Goal: Communication & Community: Answer question/provide support

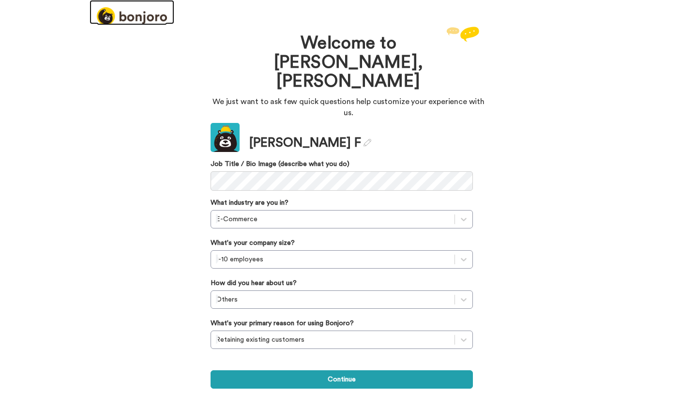
click at [146, 16] on img at bounding box center [132, 16] width 70 height 18
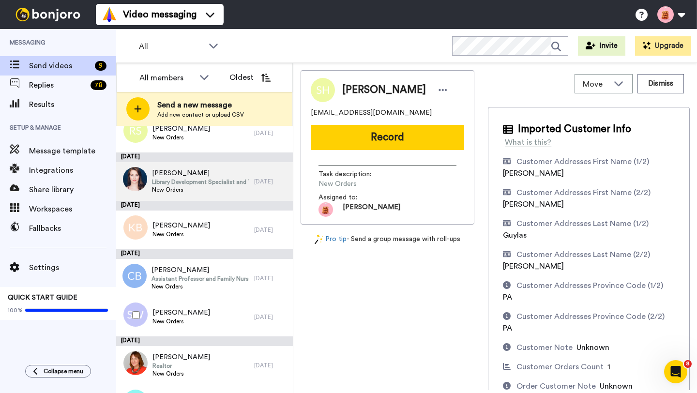
scroll to position [126, 0]
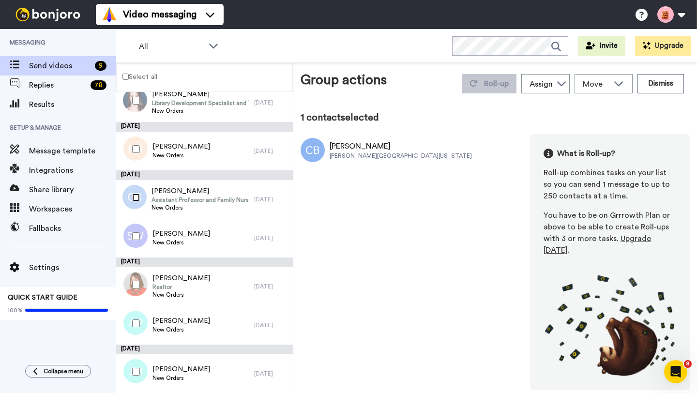
scroll to position [115, 0]
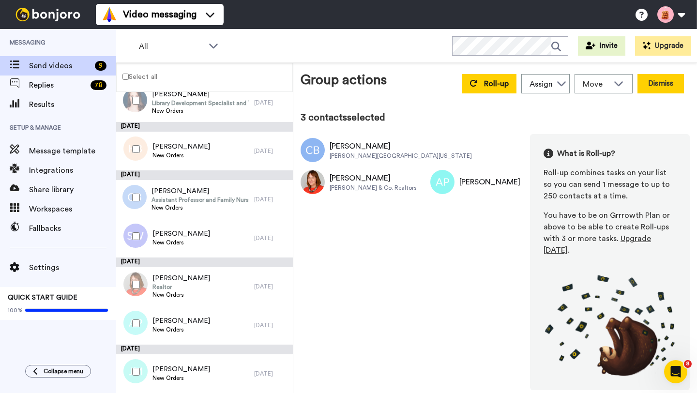
click at [656, 83] on button "Dismiss" at bounding box center [660, 83] width 46 height 19
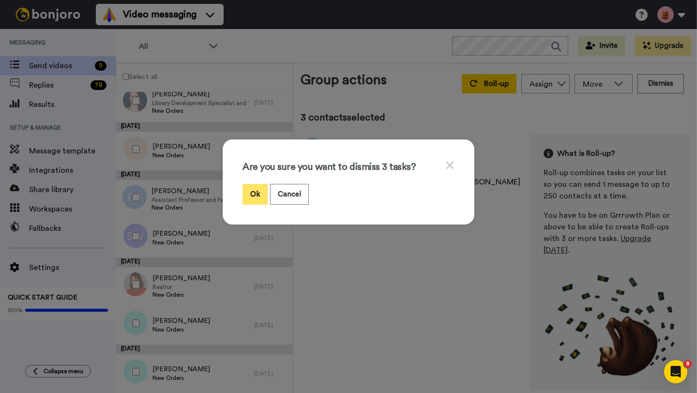
click at [250, 189] on button "Ok" at bounding box center [255, 194] width 25 height 21
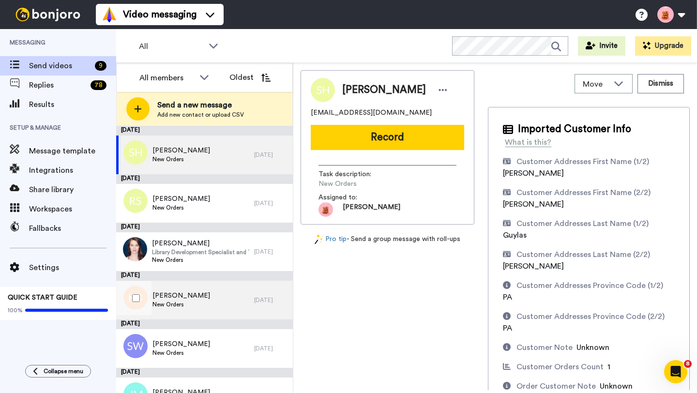
scroll to position [23, 0]
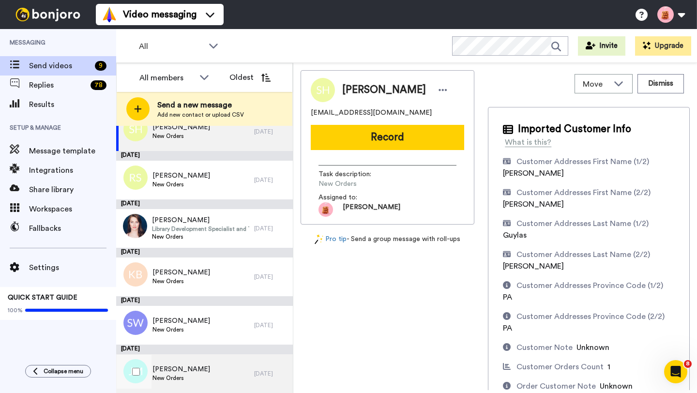
click at [205, 376] on div "Jeremy Mersch New Orders" at bounding box center [185, 373] width 138 height 39
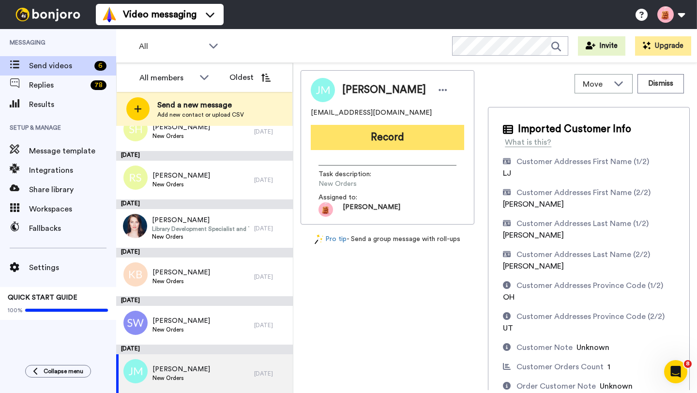
click at [375, 142] on button "Record" at bounding box center [387, 137] width 153 height 25
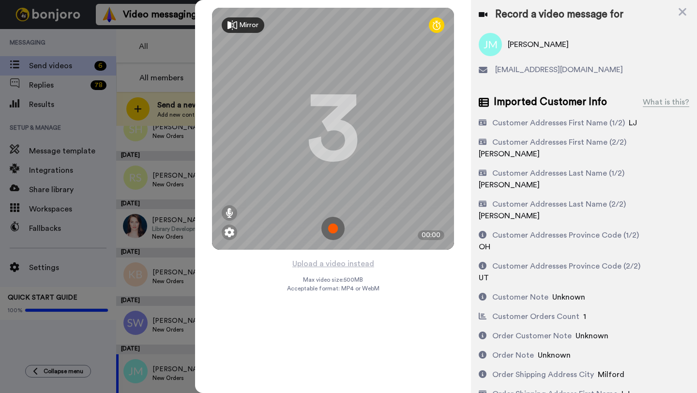
click at [336, 231] on img at bounding box center [332, 228] width 23 height 23
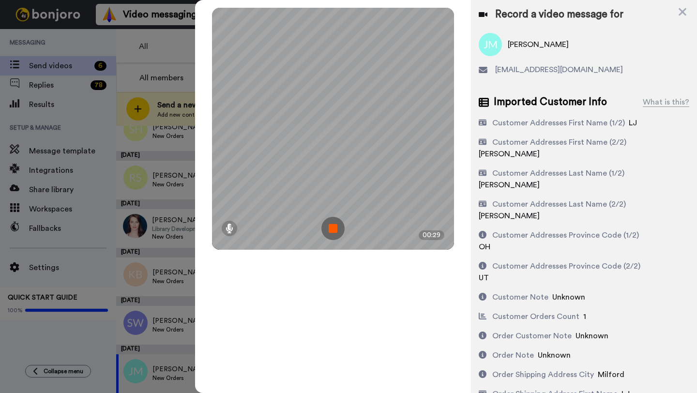
click at [338, 231] on img at bounding box center [332, 228] width 23 height 23
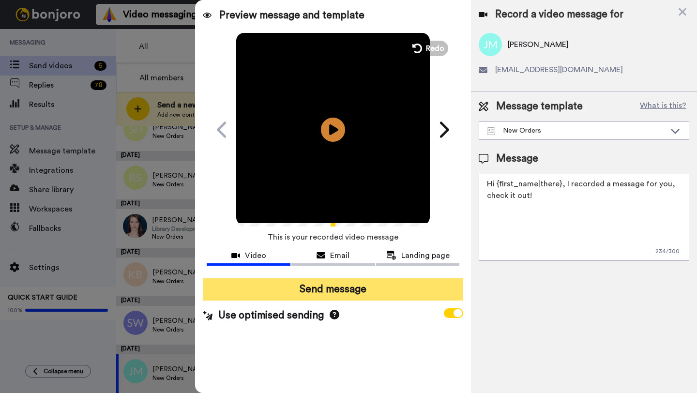
click at [334, 288] on button "Send message" at bounding box center [333, 289] width 260 height 22
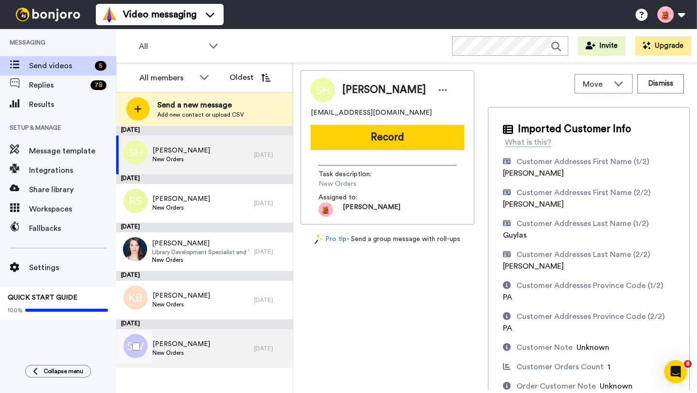
click at [177, 350] on span "New Orders" at bounding box center [181, 353] width 58 height 8
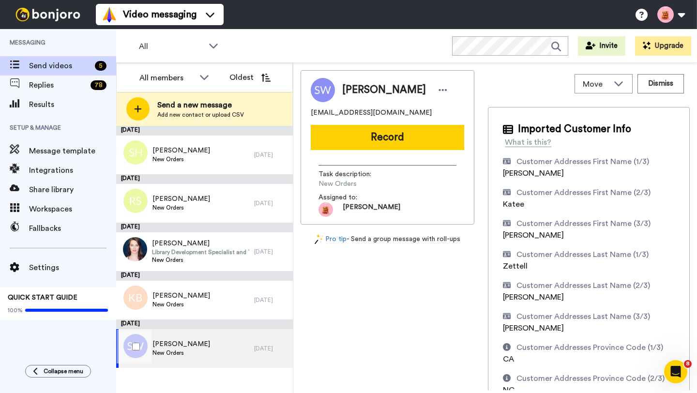
click at [203, 351] on div "Sharon Weiss New Orders" at bounding box center [185, 348] width 138 height 39
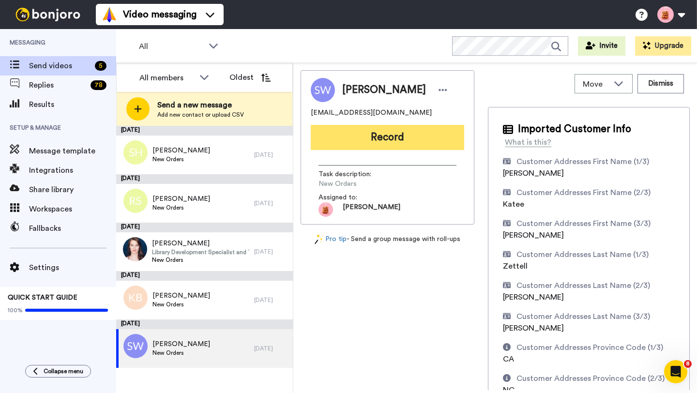
click at [393, 126] on button "Record" at bounding box center [387, 137] width 153 height 25
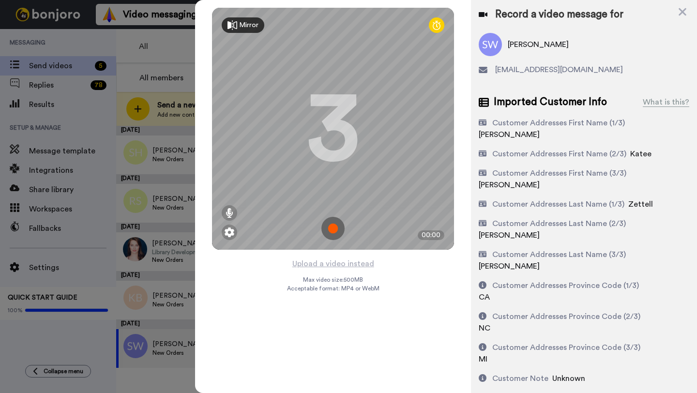
click at [337, 231] on img at bounding box center [332, 228] width 23 height 23
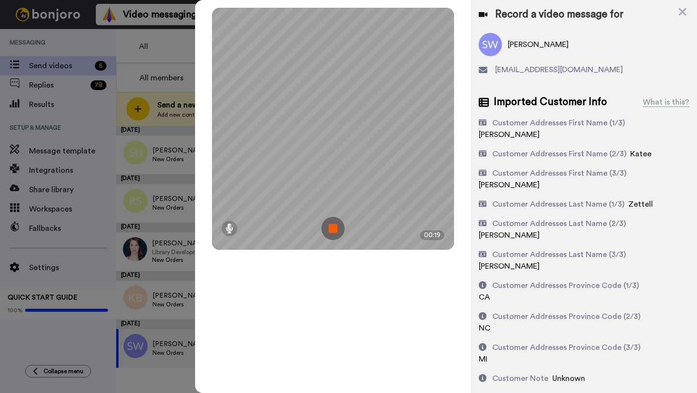
click at [334, 217] on img at bounding box center [332, 228] width 23 height 23
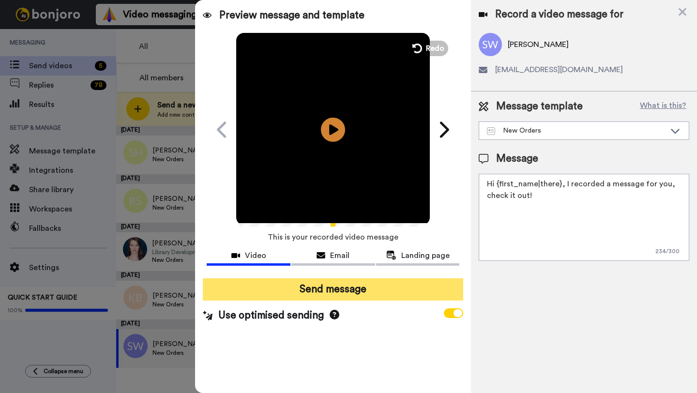
click at [324, 284] on button "Send message" at bounding box center [333, 289] width 260 height 22
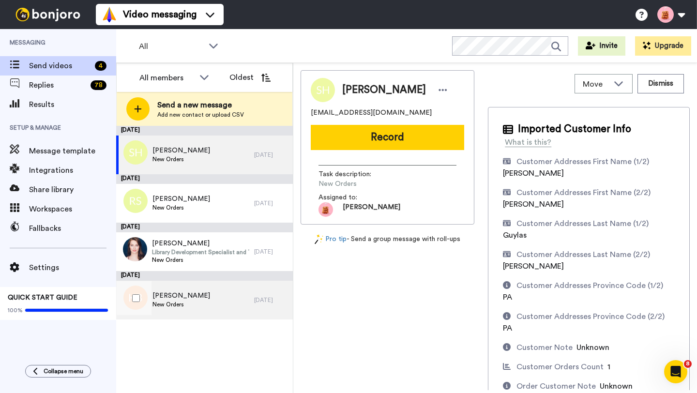
click at [184, 300] on span "[PERSON_NAME]" at bounding box center [181, 296] width 58 height 10
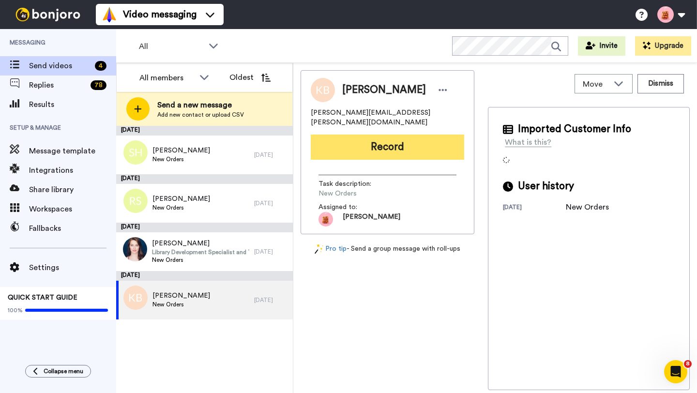
click at [393, 142] on button "Record" at bounding box center [387, 147] width 153 height 25
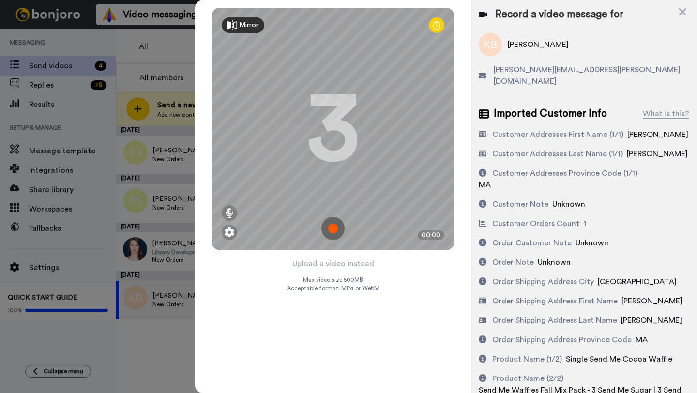
click at [330, 228] on img at bounding box center [332, 228] width 23 height 23
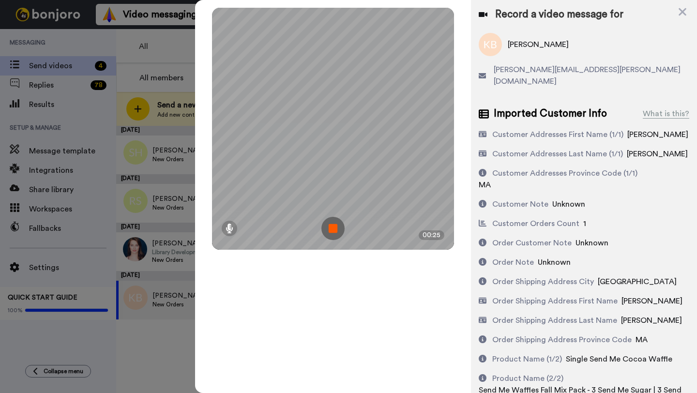
click at [338, 227] on img at bounding box center [332, 228] width 23 height 23
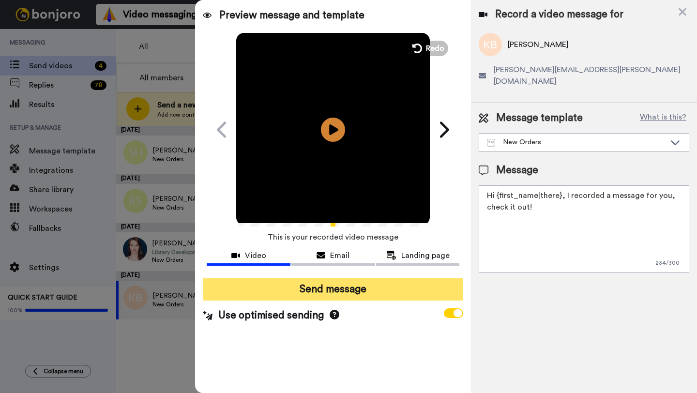
click at [317, 296] on button "Send message" at bounding box center [333, 289] width 260 height 22
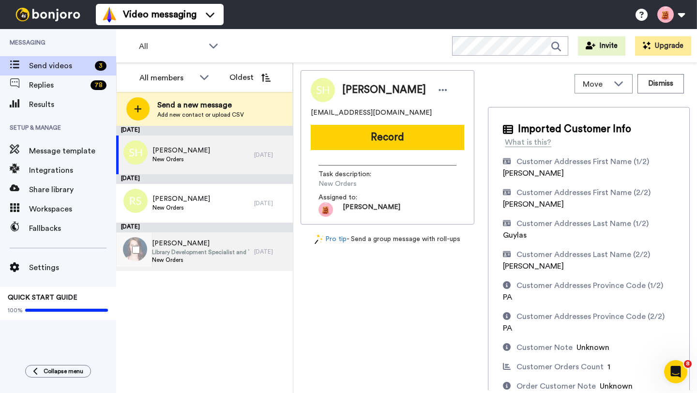
click at [201, 245] on span "[PERSON_NAME]" at bounding box center [200, 244] width 97 height 10
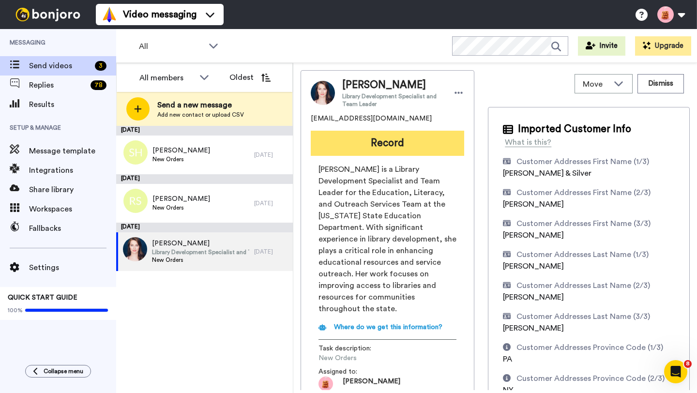
click at [361, 152] on button "Record" at bounding box center [387, 143] width 153 height 25
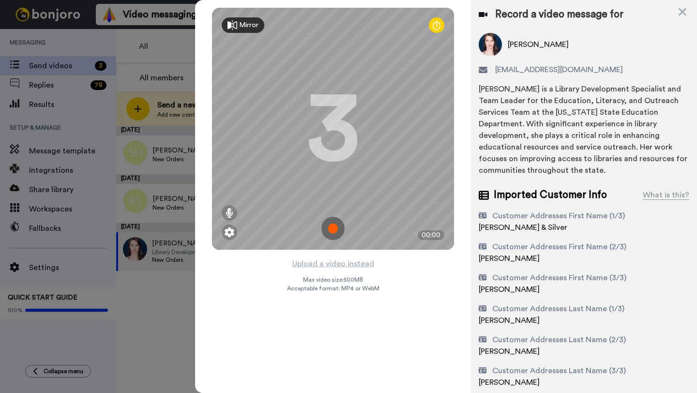
click at [338, 228] on img at bounding box center [332, 228] width 23 height 23
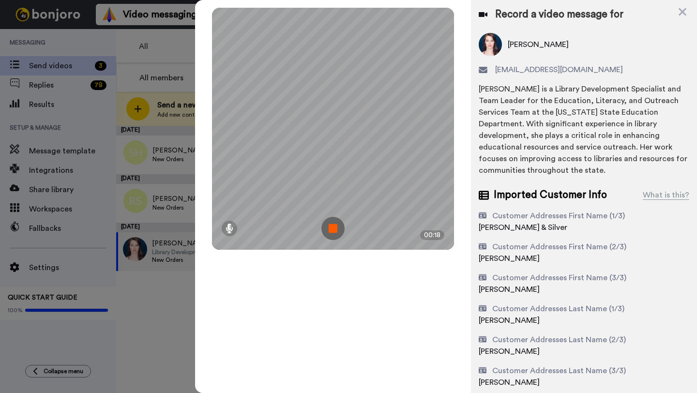
click at [334, 228] on img at bounding box center [332, 228] width 23 height 23
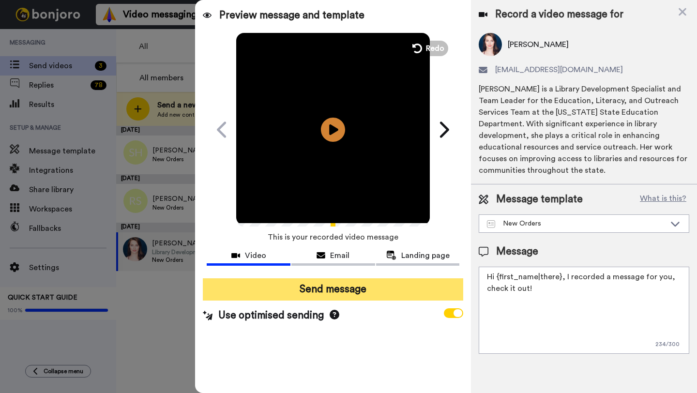
click at [341, 290] on button "Send message" at bounding box center [333, 289] width 260 height 22
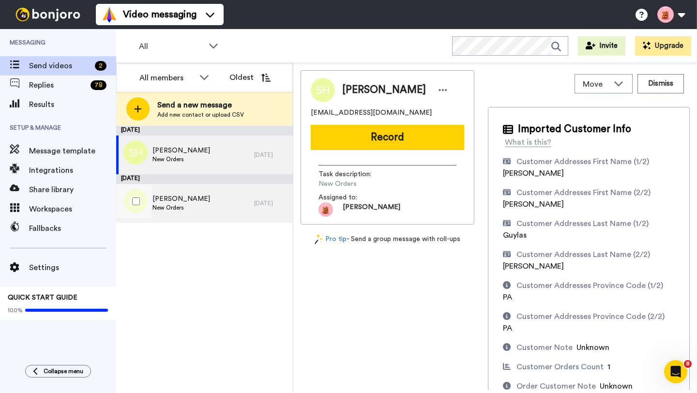
click at [199, 204] on span "New Orders" at bounding box center [181, 208] width 58 height 8
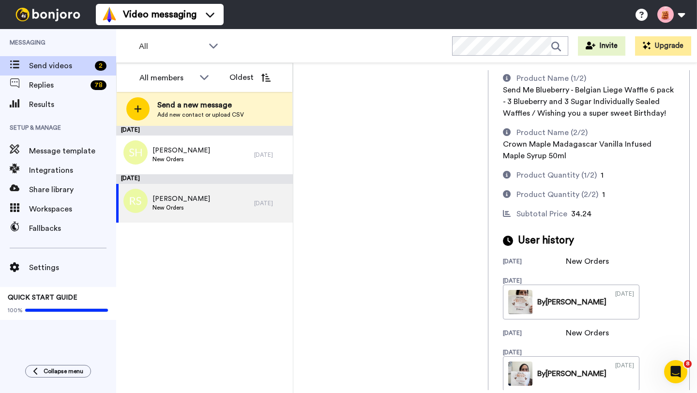
scroll to position [847, 0]
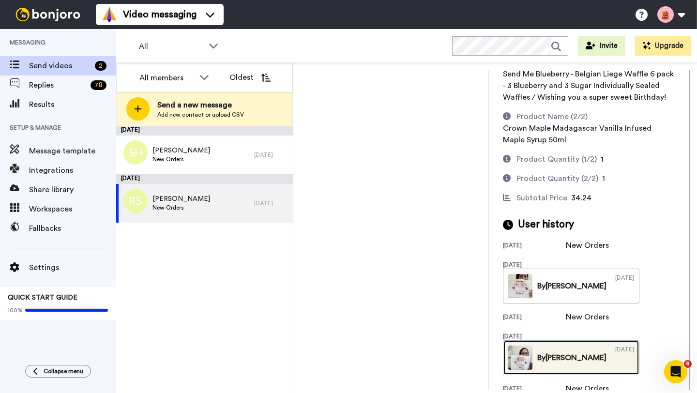
click at [532, 346] on img at bounding box center [520, 358] width 24 height 24
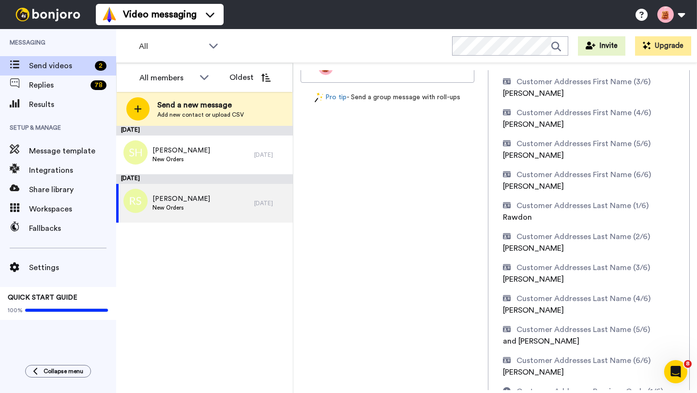
scroll to position [0, 0]
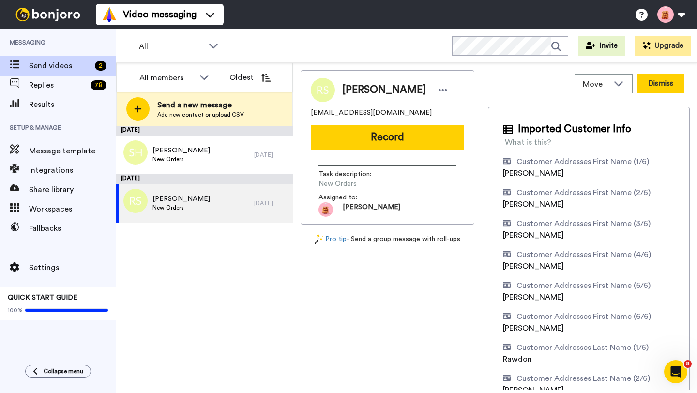
click at [665, 88] on button "Dismiss" at bounding box center [660, 83] width 46 height 19
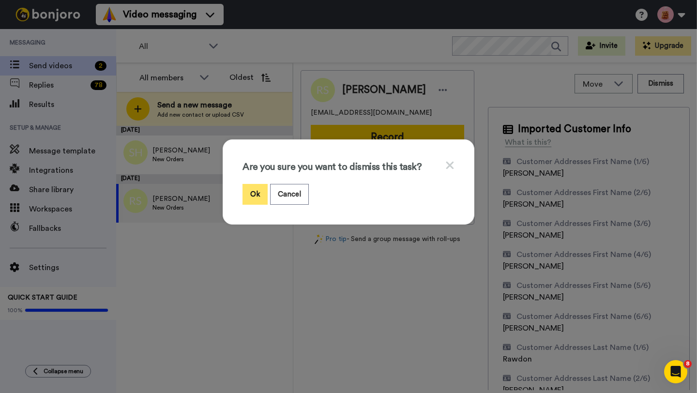
click at [257, 197] on button "Ok" at bounding box center [255, 194] width 25 height 21
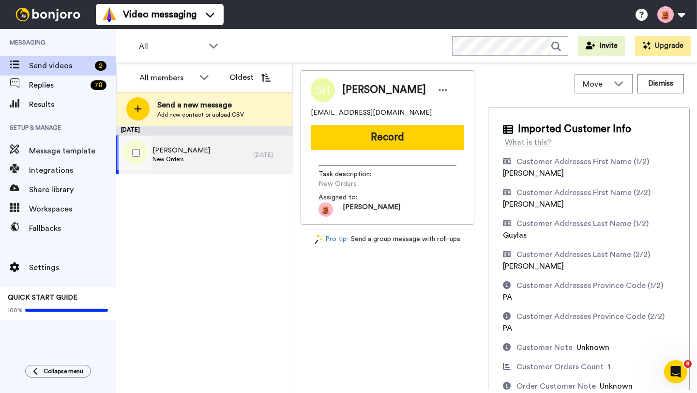
click at [182, 150] on span "Susan Huff" at bounding box center [181, 151] width 58 height 10
click at [333, 153] on div "Susan Huff susanlhuff@gmail.com Record Task description : New Orders Assigned t…" at bounding box center [388, 147] width 174 height 154
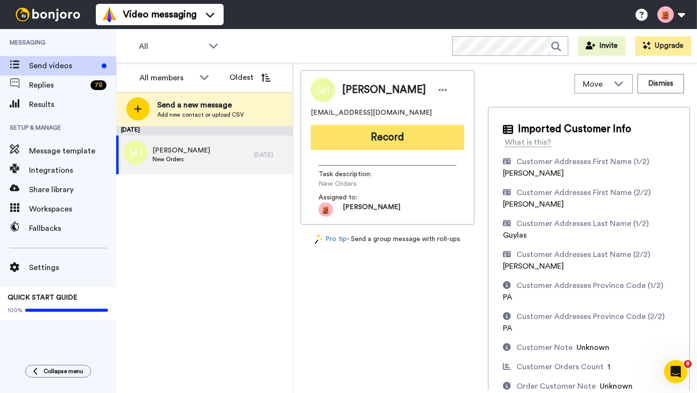
click at [335, 146] on button "Record" at bounding box center [387, 137] width 153 height 25
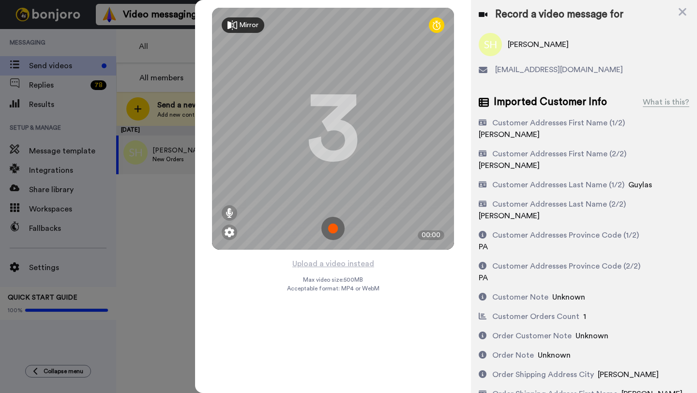
click at [334, 237] on img at bounding box center [332, 228] width 23 height 23
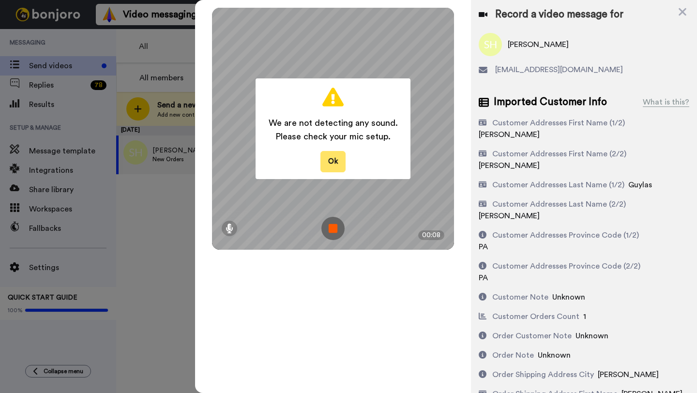
click at [328, 163] on button "Ok" at bounding box center [332, 161] width 25 height 21
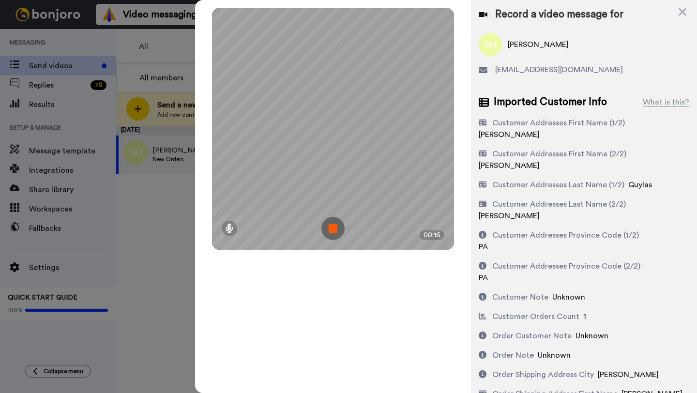
click at [336, 228] on img at bounding box center [332, 228] width 23 height 23
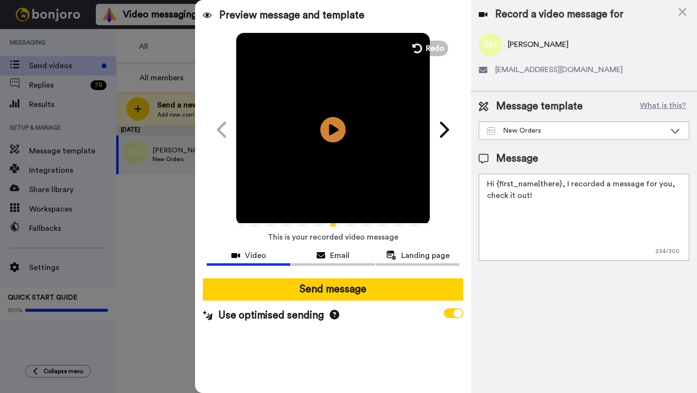
click at [337, 128] on icon "Play/Pause" at bounding box center [333, 129] width 26 height 46
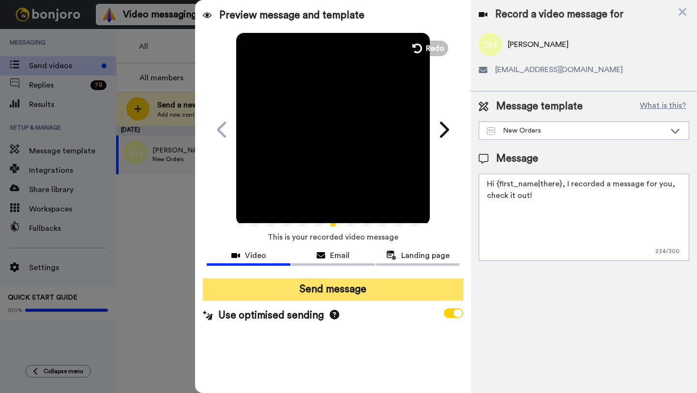
click at [293, 288] on button "Send message" at bounding box center [333, 289] width 260 height 22
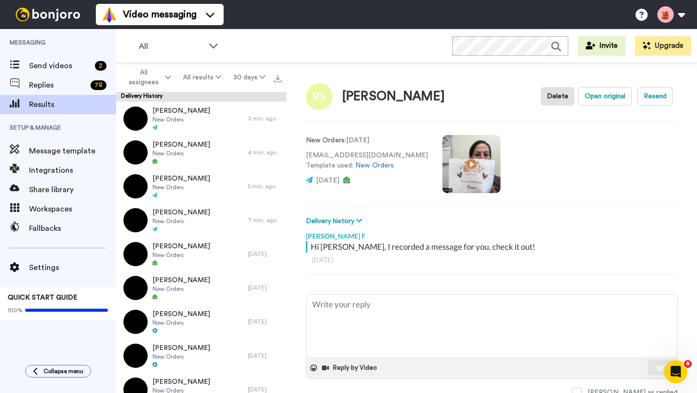
type textarea "x"
